Goal: Information Seeking & Learning: Learn about a topic

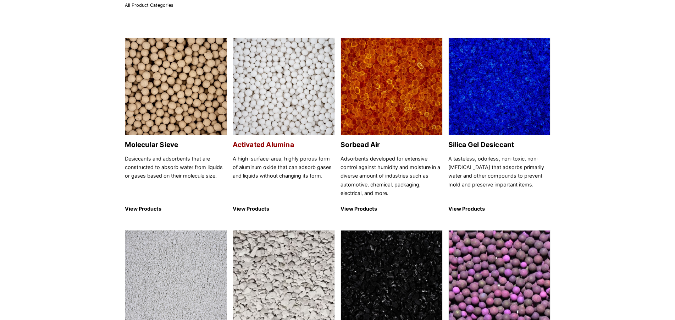
scroll to position [36, 0]
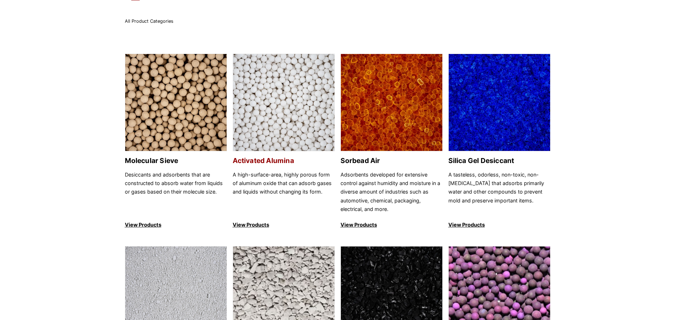
click at [252, 223] on p "View Products" at bounding box center [284, 224] width 102 height 9
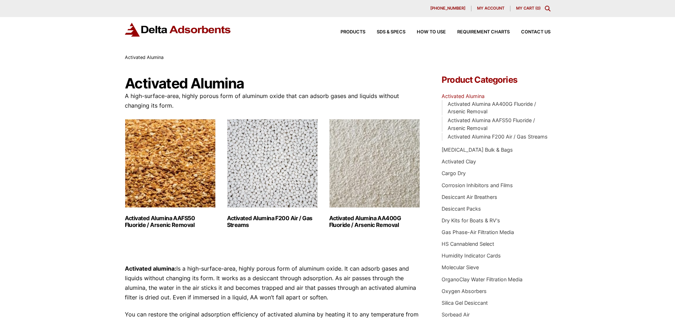
click at [185, 220] on h2 "Activated Alumina AAFS50 Fluoride / Arsenic Removal (2)" at bounding box center [170, 221] width 91 height 13
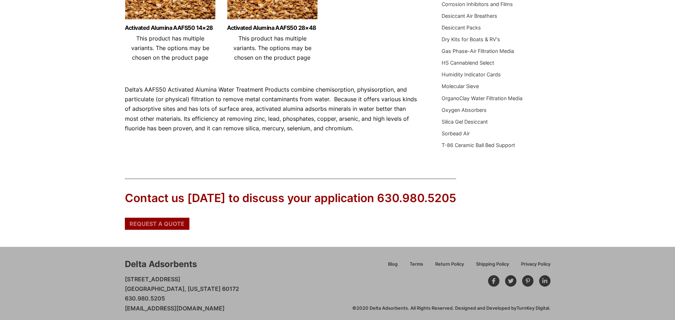
scroll to position [72, 0]
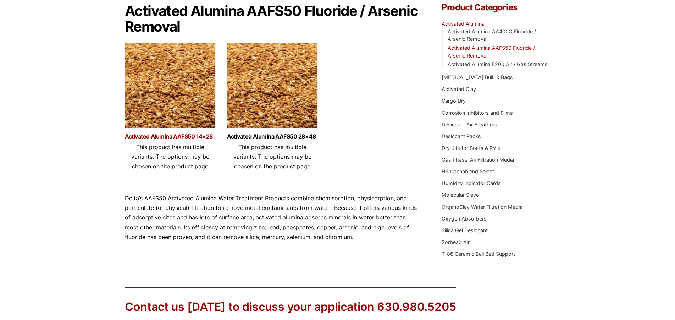
click at [186, 138] on link "Activated Alumina AAFS50 14×28" at bounding box center [170, 136] width 91 height 6
click at [269, 138] on link "Activated Alumina AAFS50 28×48" at bounding box center [272, 136] width 91 height 6
click at [206, 136] on link "Activated Alumina AAFS50 14×28" at bounding box center [170, 136] width 91 height 6
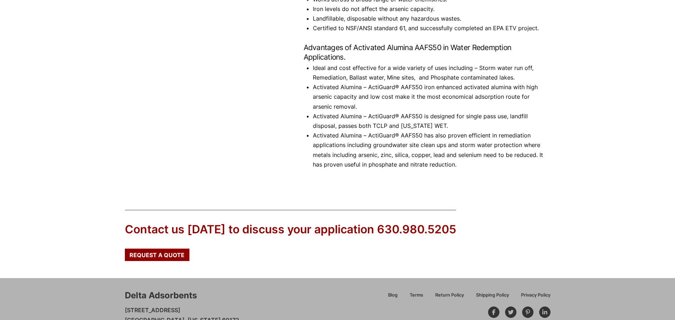
scroll to position [434, 0]
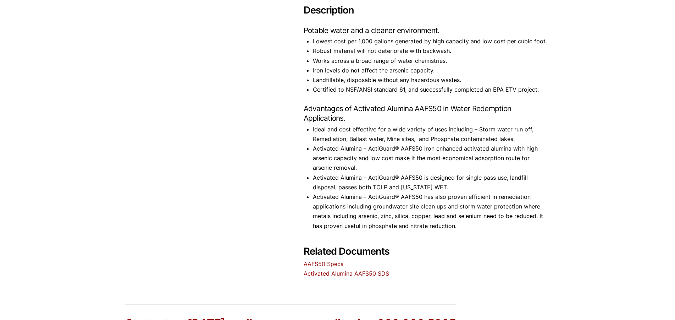
scroll to position [458, 0]
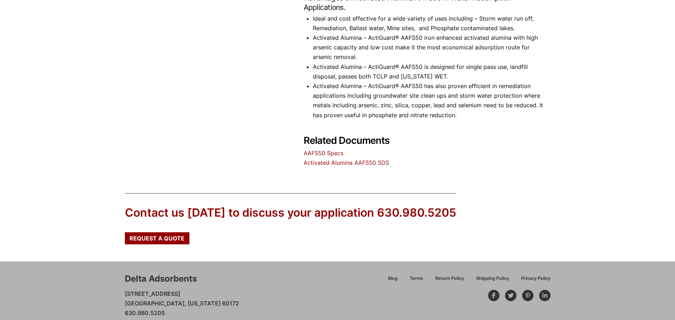
click at [333, 149] on link "AAFS50 Specs" at bounding box center [324, 152] width 40 height 7
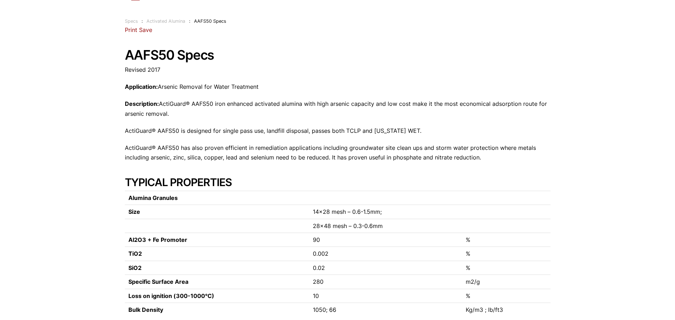
scroll to position [72, 0]
